Goal: Book appointment/travel/reservation

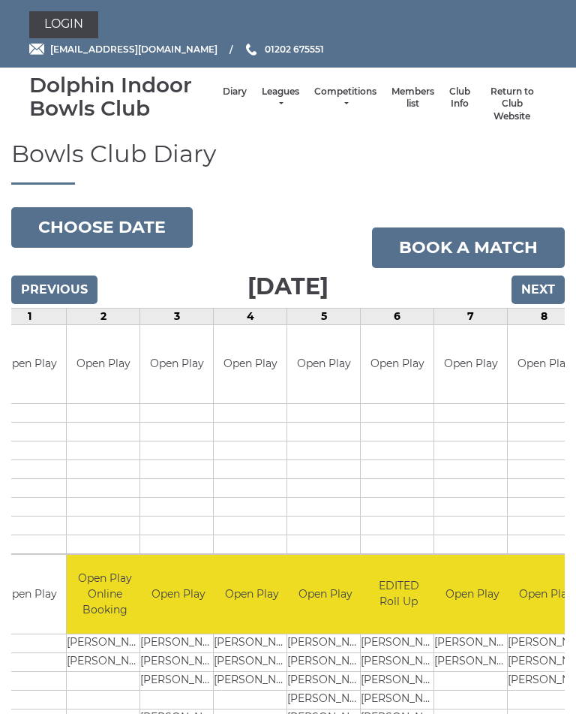
click at [540, 285] on input "Next" at bounding box center [538, 289] width 53 height 29
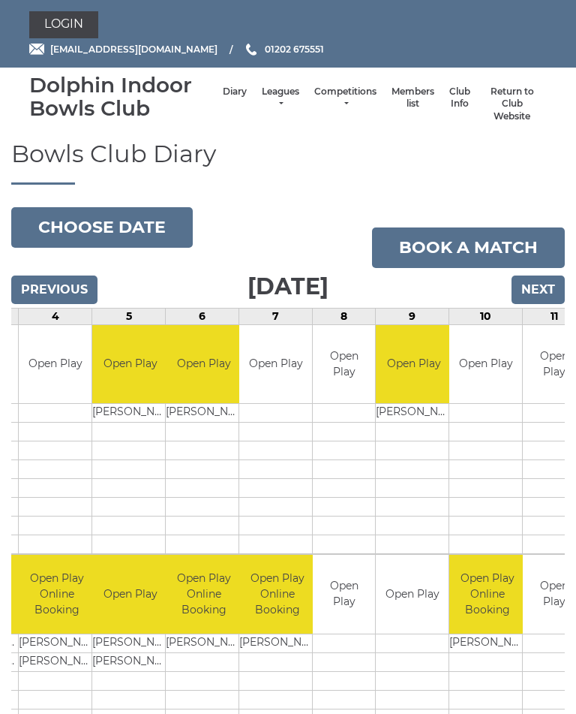
click at [548, 283] on input "Next" at bounding box center [538, 289] width 53 height 29
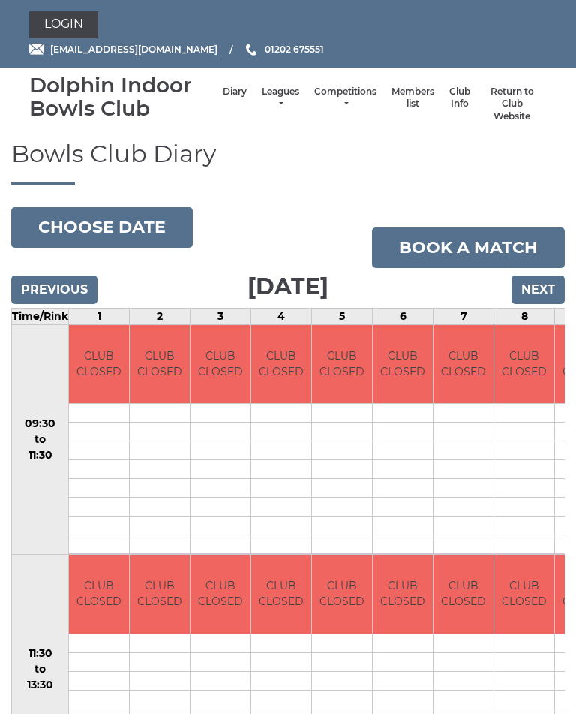
click at [535, 288] on input "Next" at bounding box center [538, 289] width 53 height 29
click at [542, 282] on input "Next" at bounding box center [538, 289] width 53 height 29
